Goal: Information Seeking & Learning: Learn about a topic

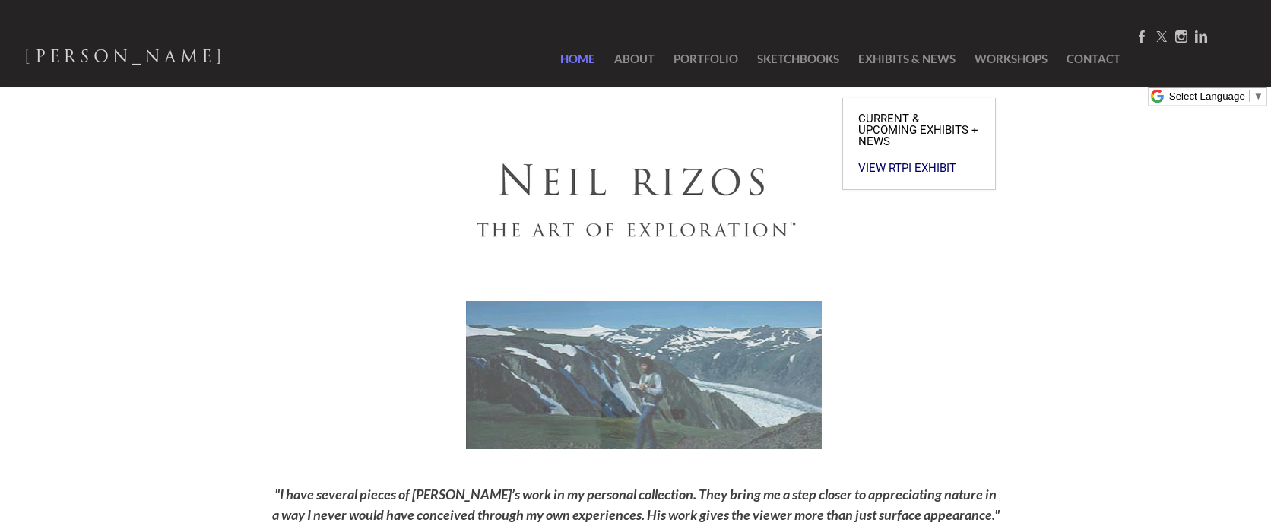
click at [879, 113] on span "Current & Upcoming Exhibits + News" at bounding box center [920, 130] width 122 height 34
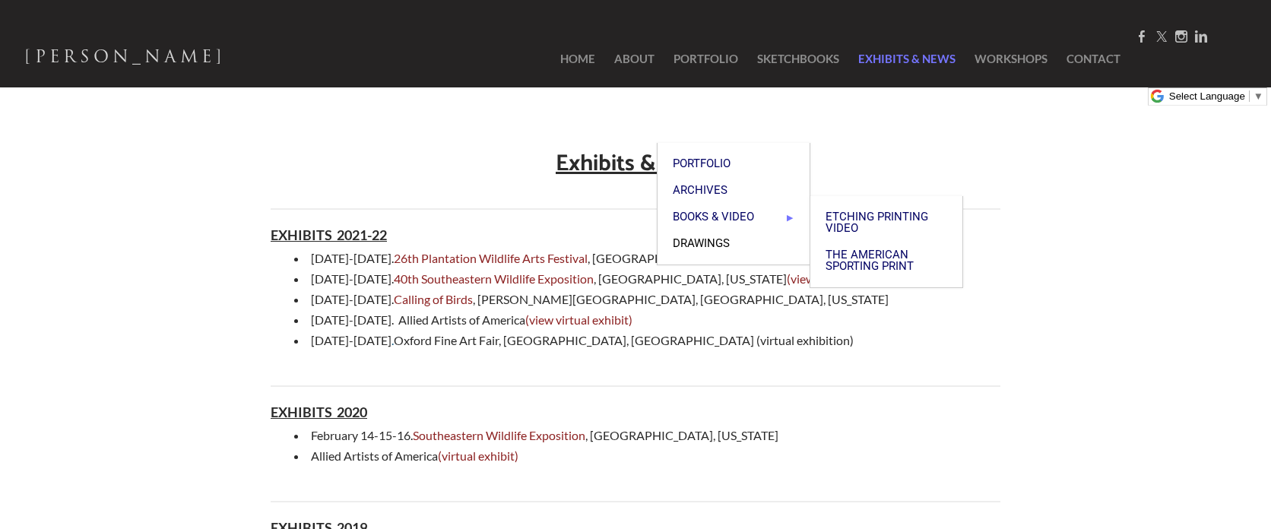
click at [727, 238] on span "Drawings" at bounding box center [734, 243] width 122 height 11
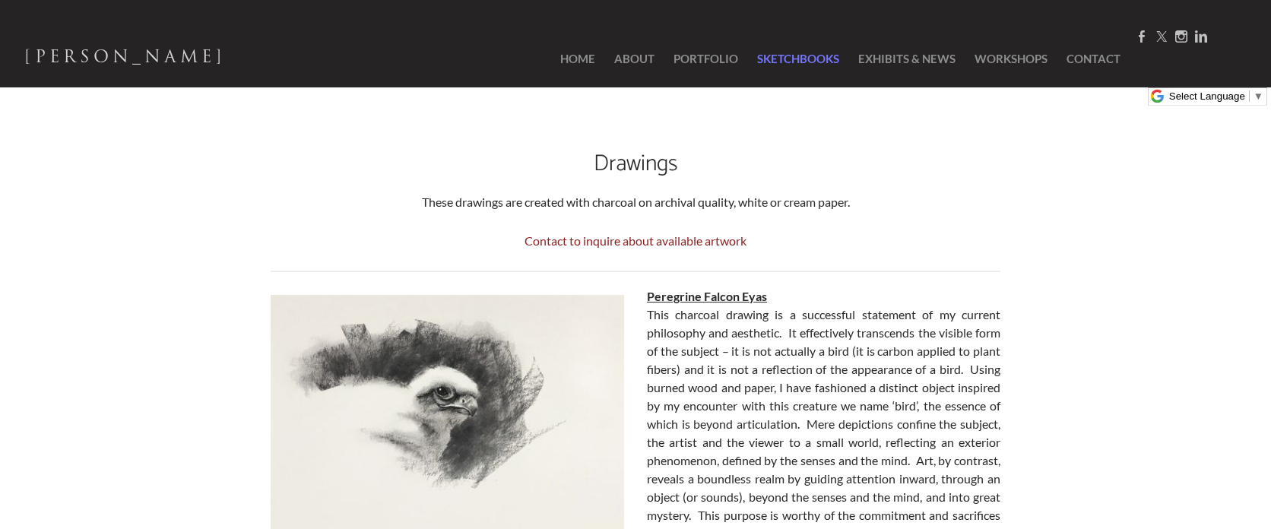
click at [808, 59] on link "SketchBooks" at bounding box center [798, 58] width 97 height 57
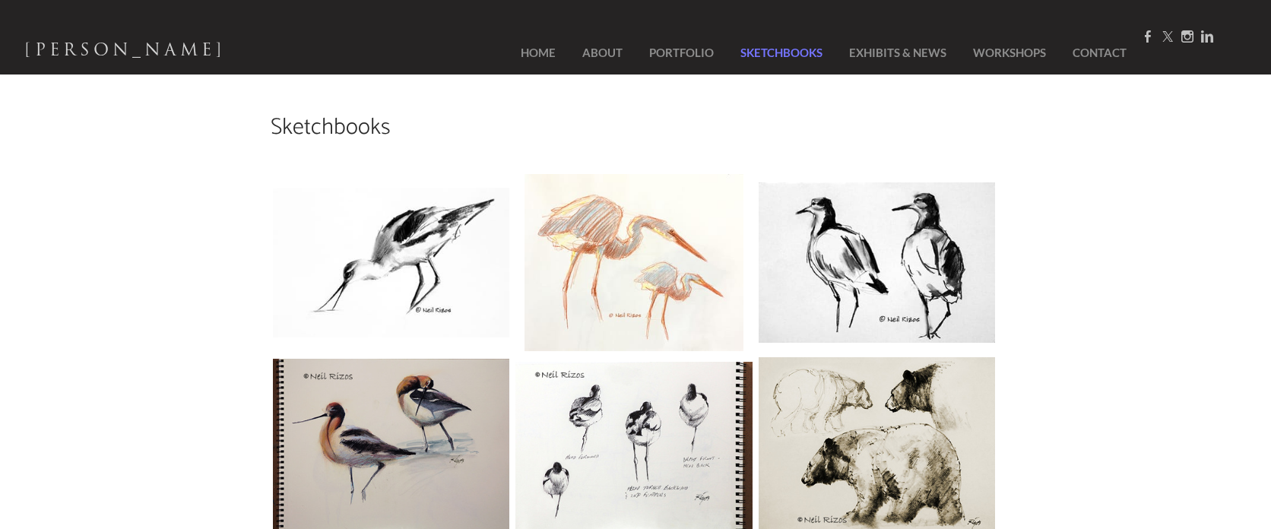
scroll to position [51, 0]
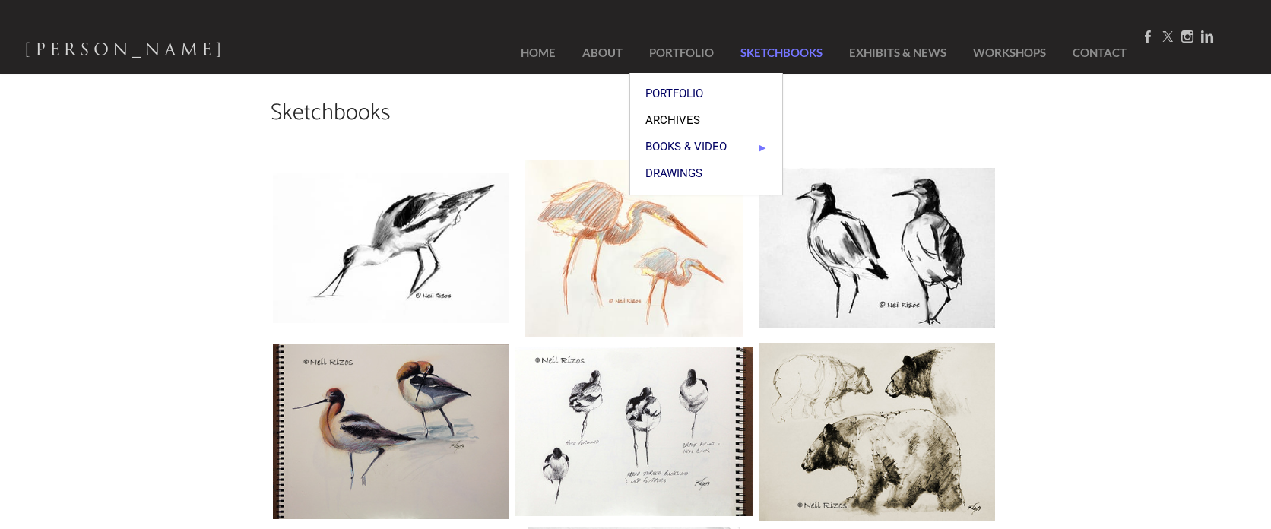
click at [665, 115] on span "Archives" at bounding box center [707, 120] width 122 height 11
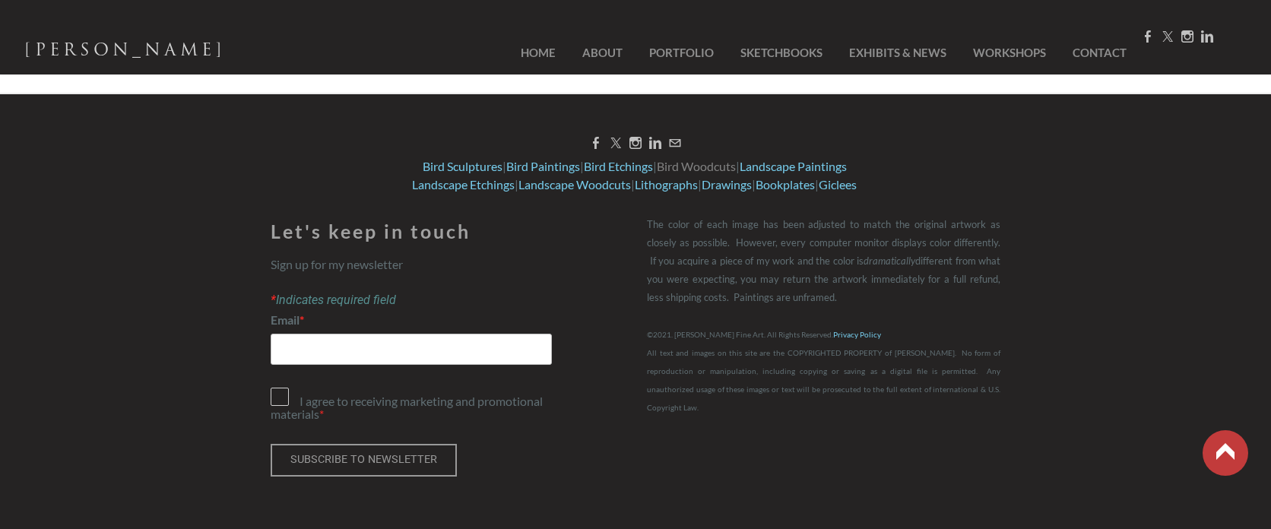
scroll to position [2758, 0]
click at [450, 187] on link "Landscape Etchings" at bounding box center [463, 184] width 103 height 14
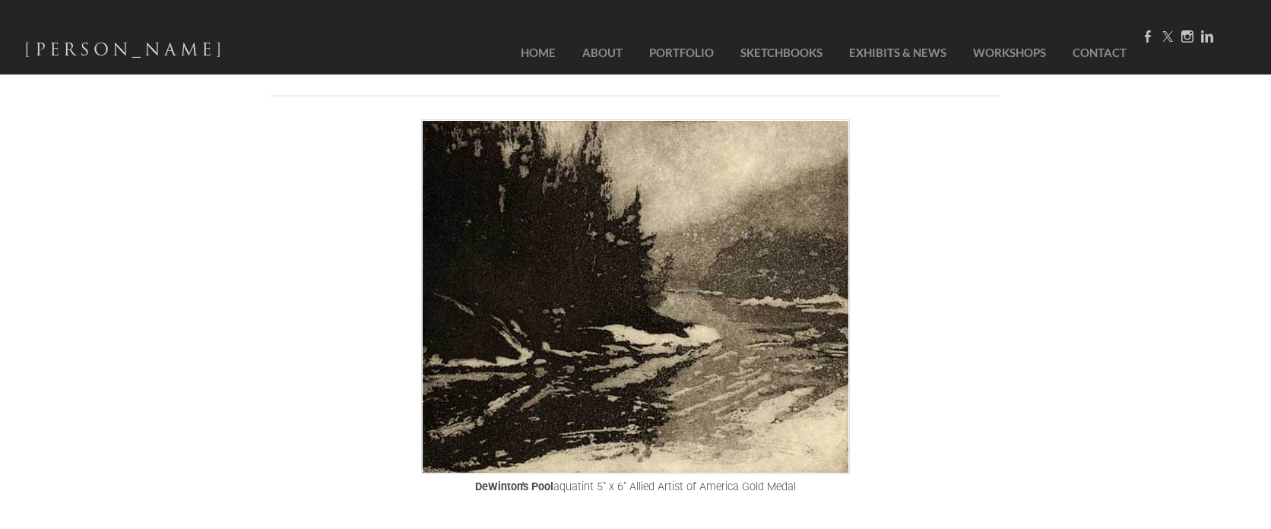
scroll to position [360, 0]
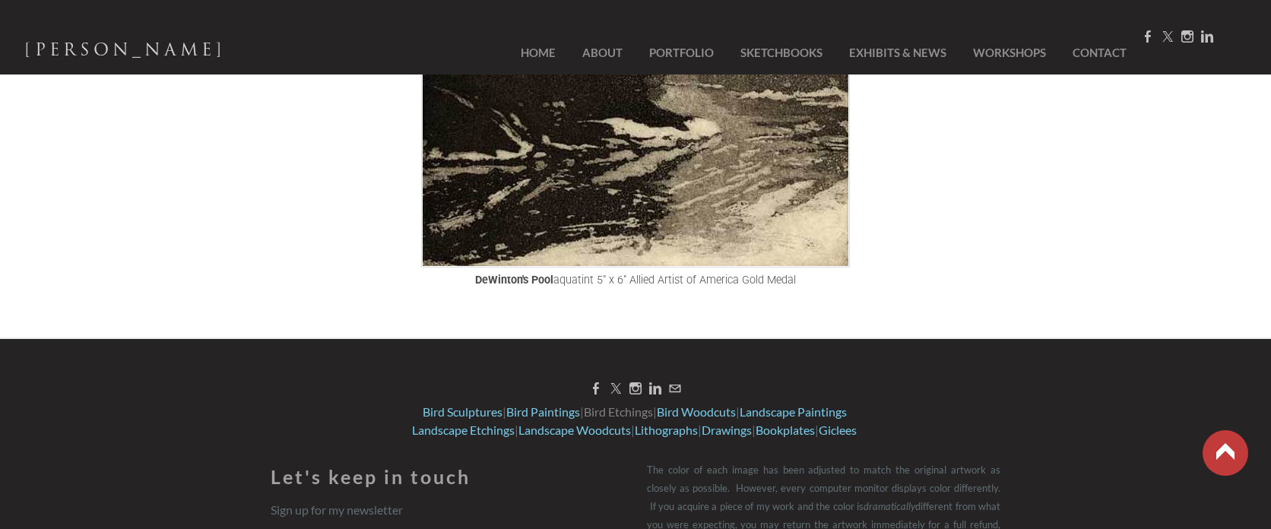
click at [634, 411] on link "Bird Etchings" at bounding box center [618, 412] width 69 height 14
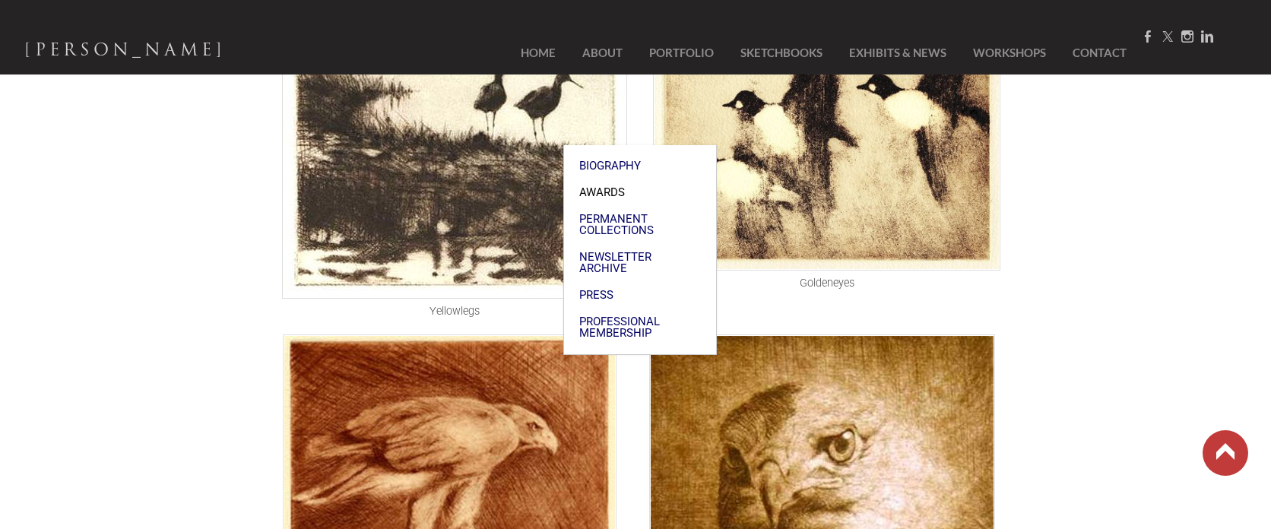
scroll to position [1141, 0]
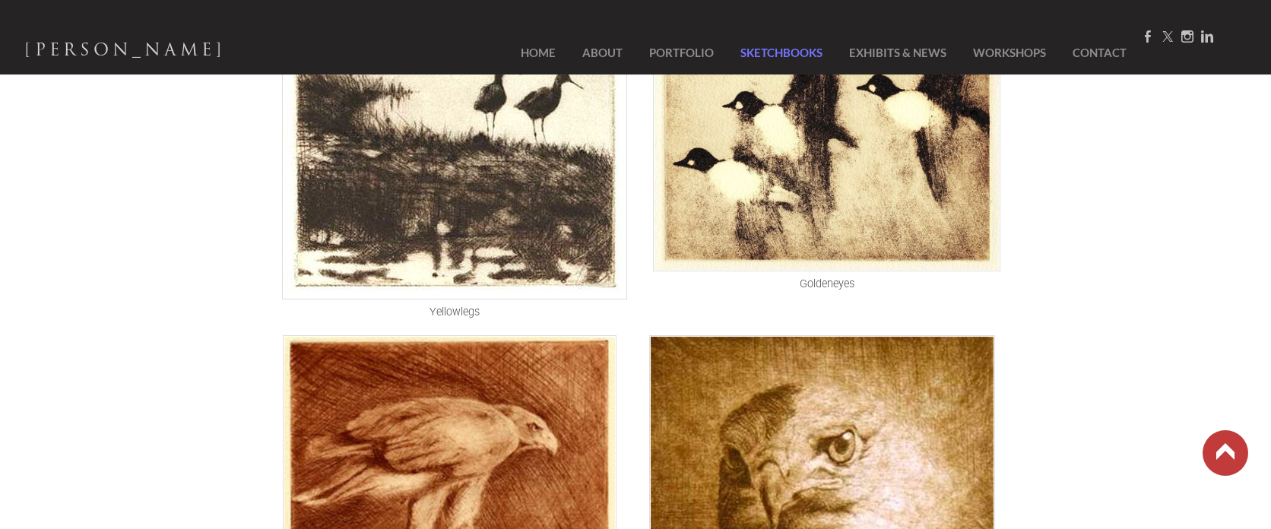
click at [763, 52] on link "SketchBooks" at bounding box center [781, 53] width 105 height 34
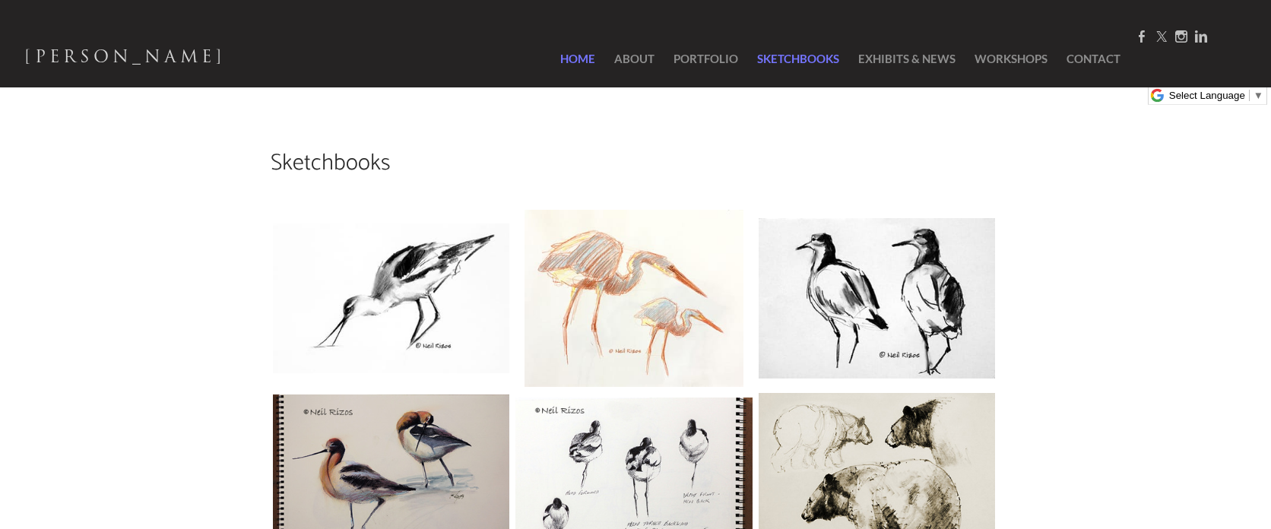
scroll to position [0, 1]
click at [570, 59] on link "Home" at bounding box center [570, 58] width 65 height 57
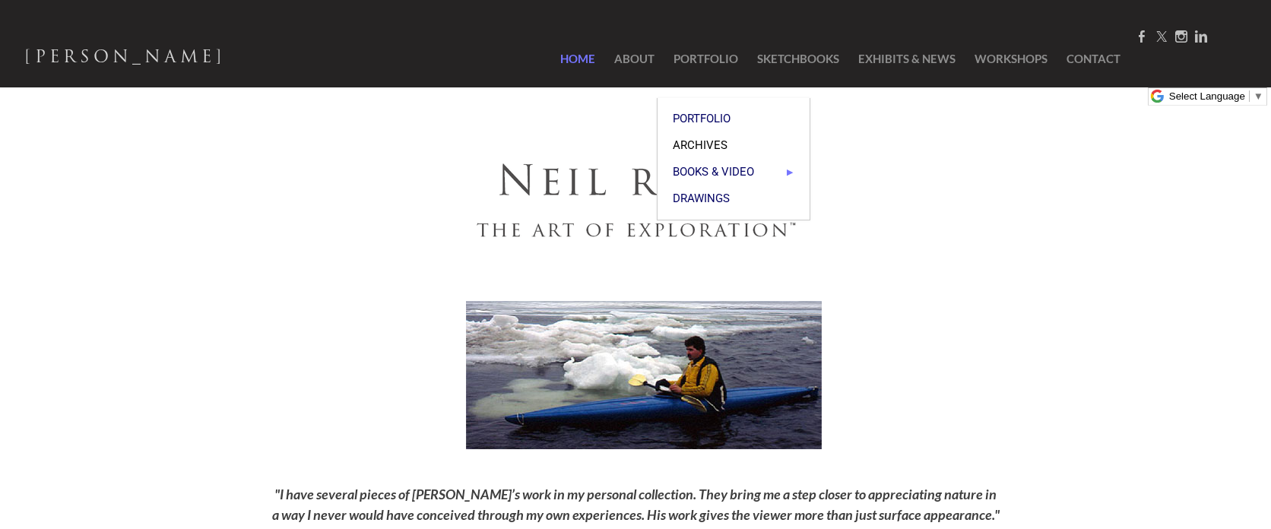
click at [702, 140] on span "Archives" at bounding box center [734, 145] width 122 height 11
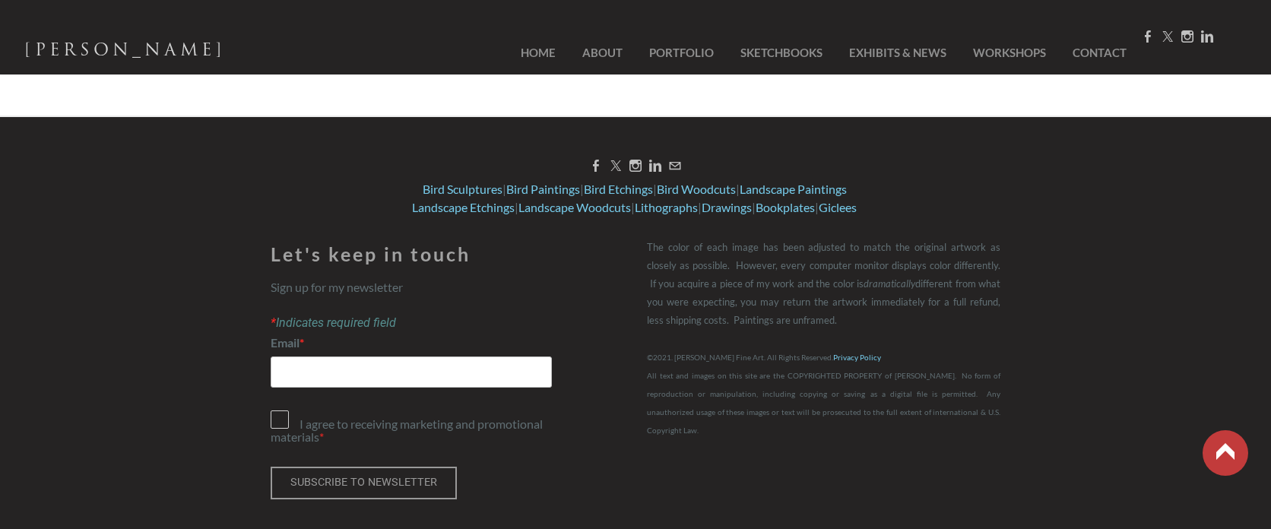
scroll to position [2736, 0]
click at [706, 189] on link "Bird Woodcuts" at bounding box center [696, 188] width 79 height 14
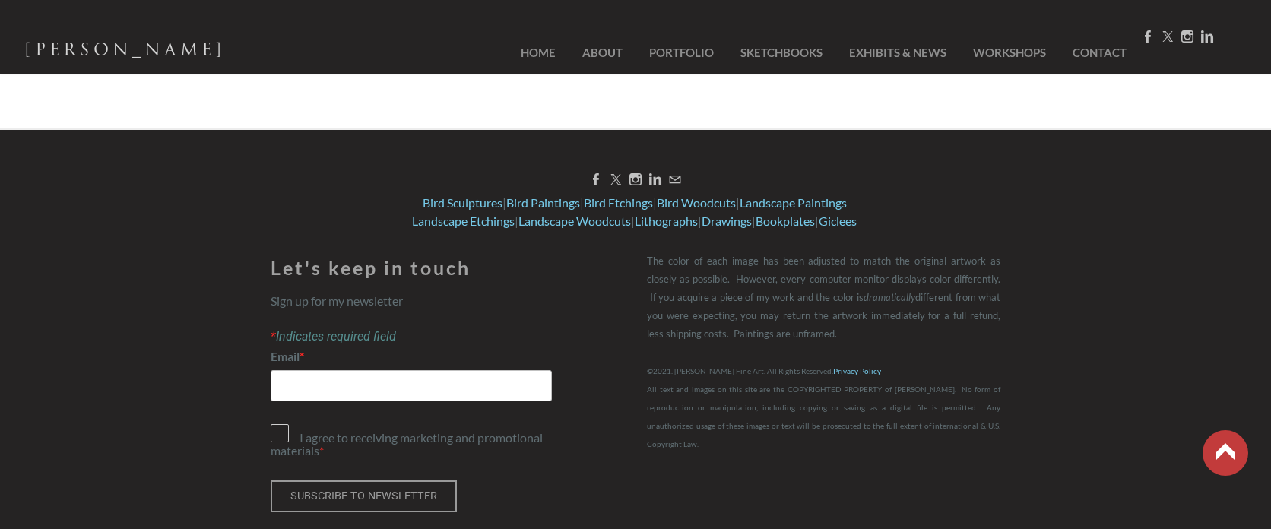
scroll to position [2185, 0]
click at [667, 214] on link "Lithographs" at bounding box center [666, 221] width 63 height 14
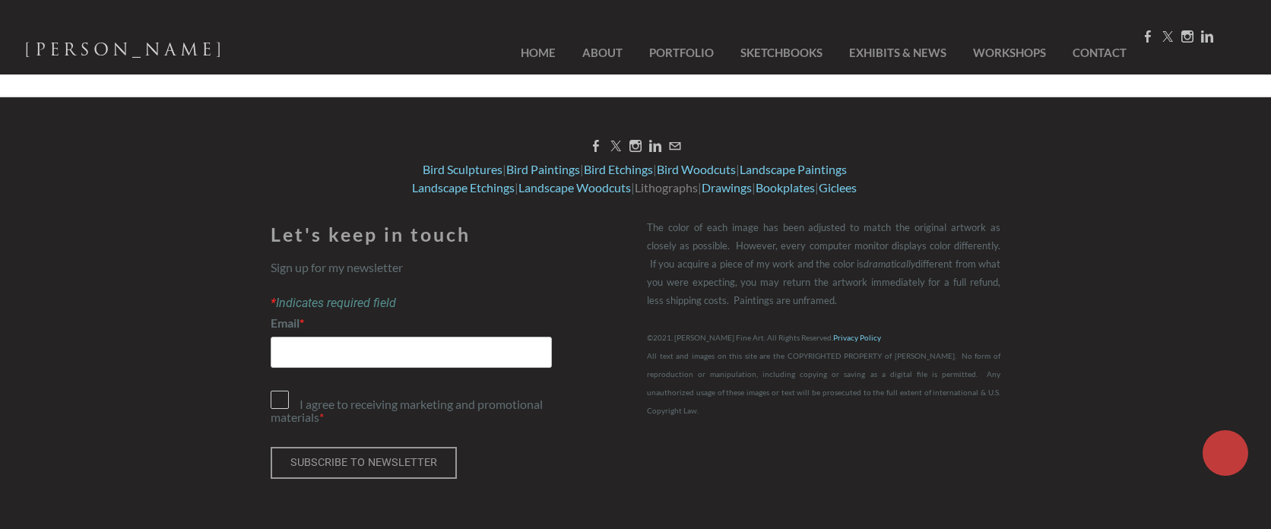
scroll to position [1948, 0]
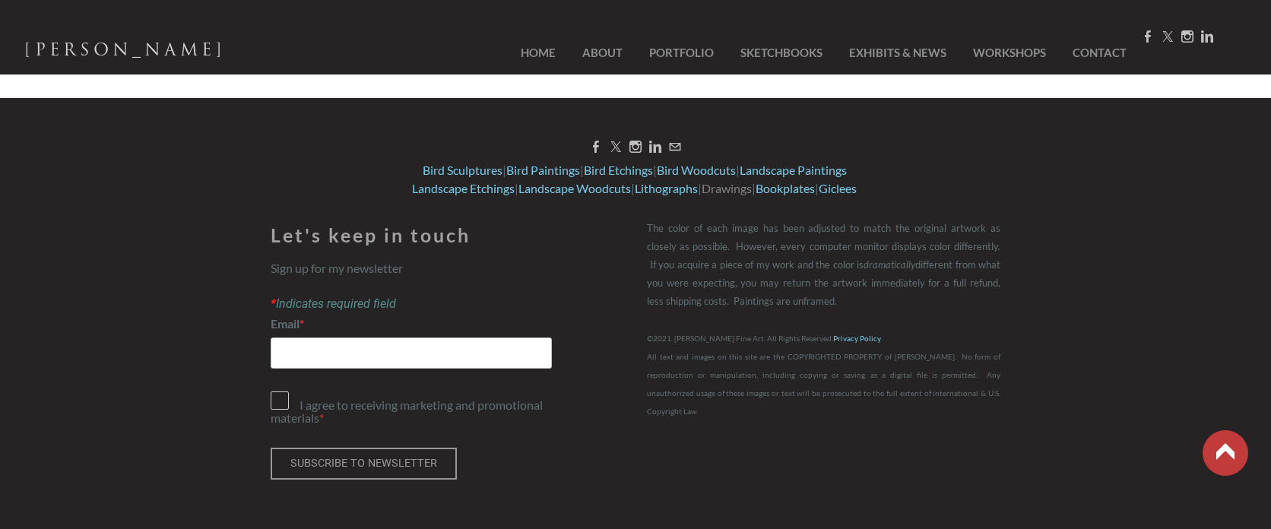
click at [722, 187] on link "Drawings" at bounding box center [727, 188] width 50 height 14
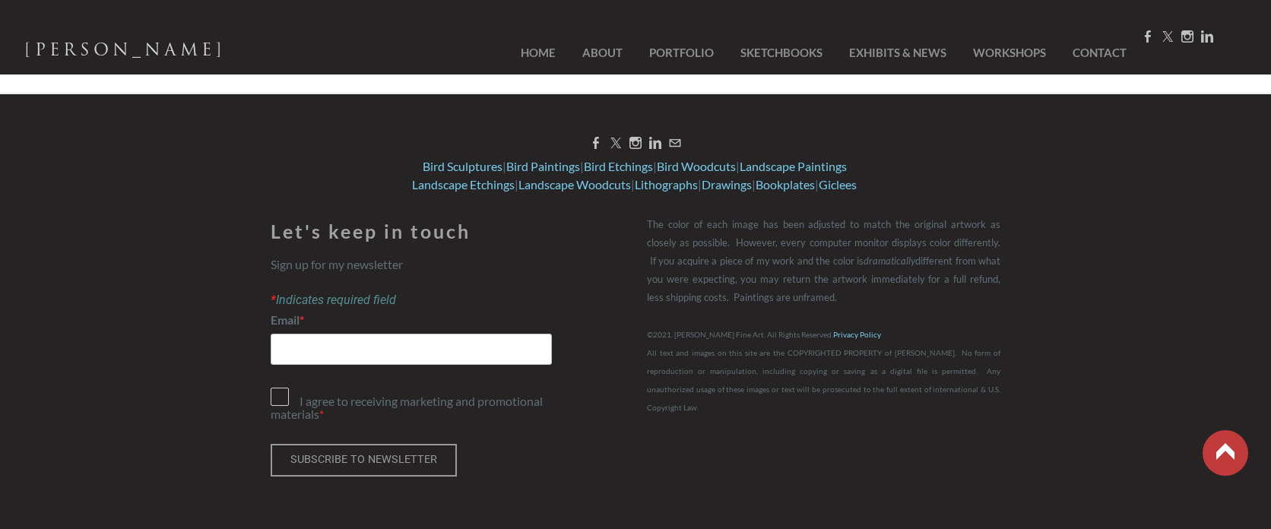
scroll to position [2334, 0]
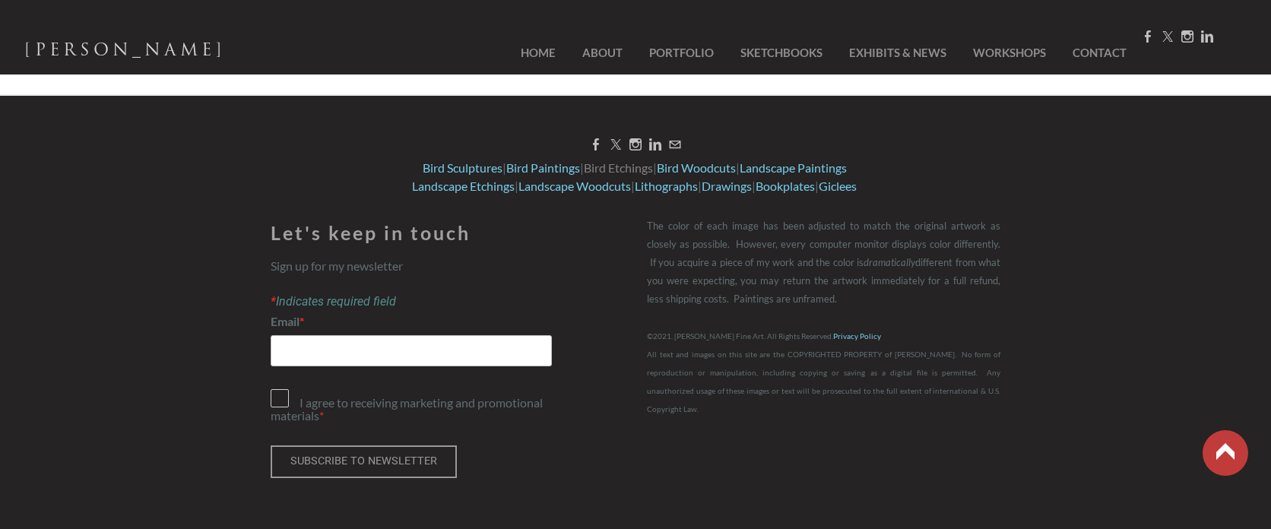
click at [598, 170] on link "Bird Etchings" at bounding box center [618, 167] width 69 height 14
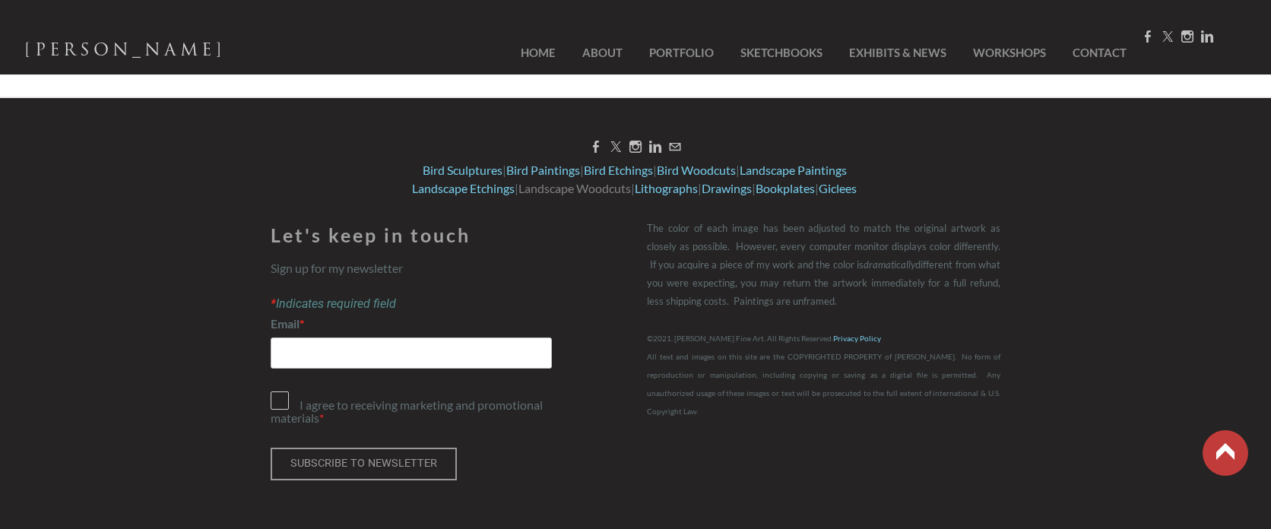
scroll to position [4011, 0]
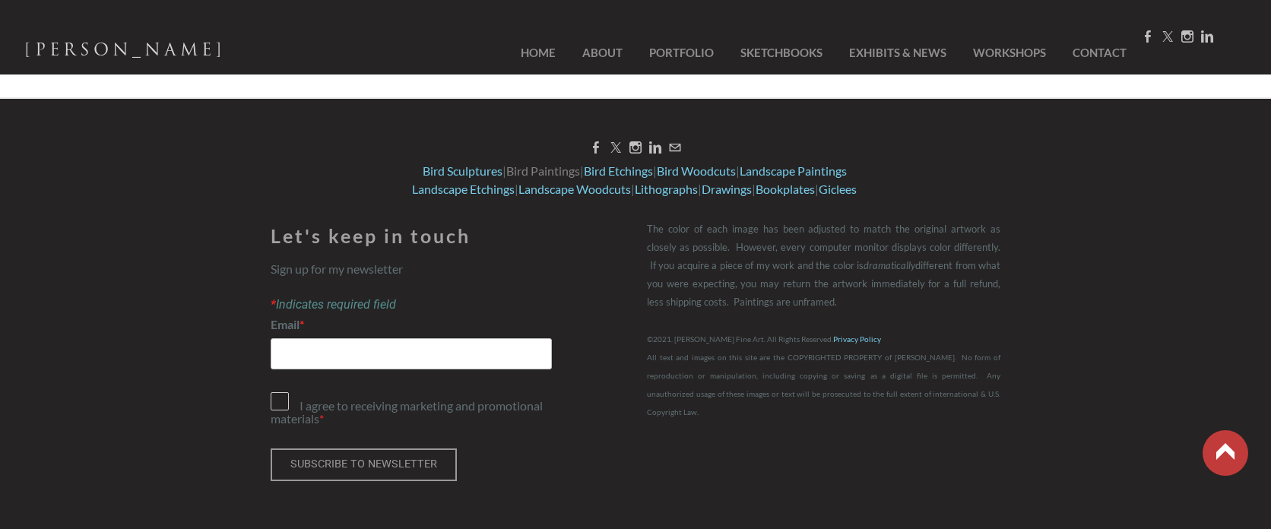
click at [538, 168] on link "Bird Paintings" at bounding box center [543, 170] width 74 height 14
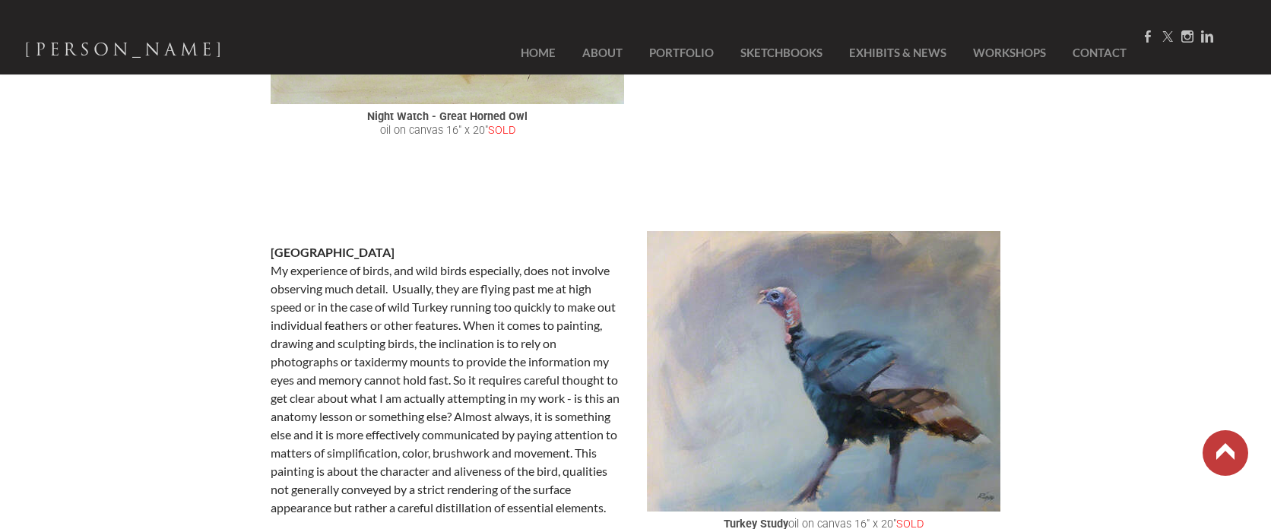
scroll to position [5031, 0]
